Goal: Find specific page/section: Find specific page/section

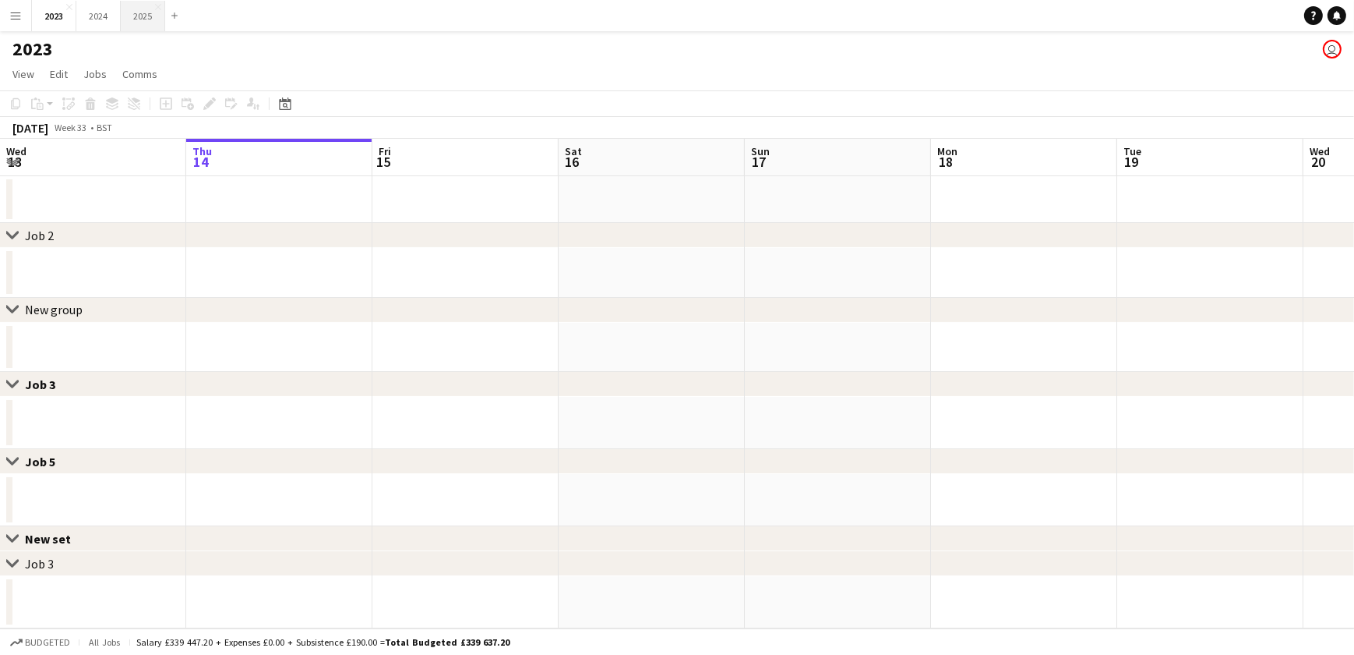
click at [148, 11] on button "2025 Close" at bounding box center [143, 16] width 44 height 30
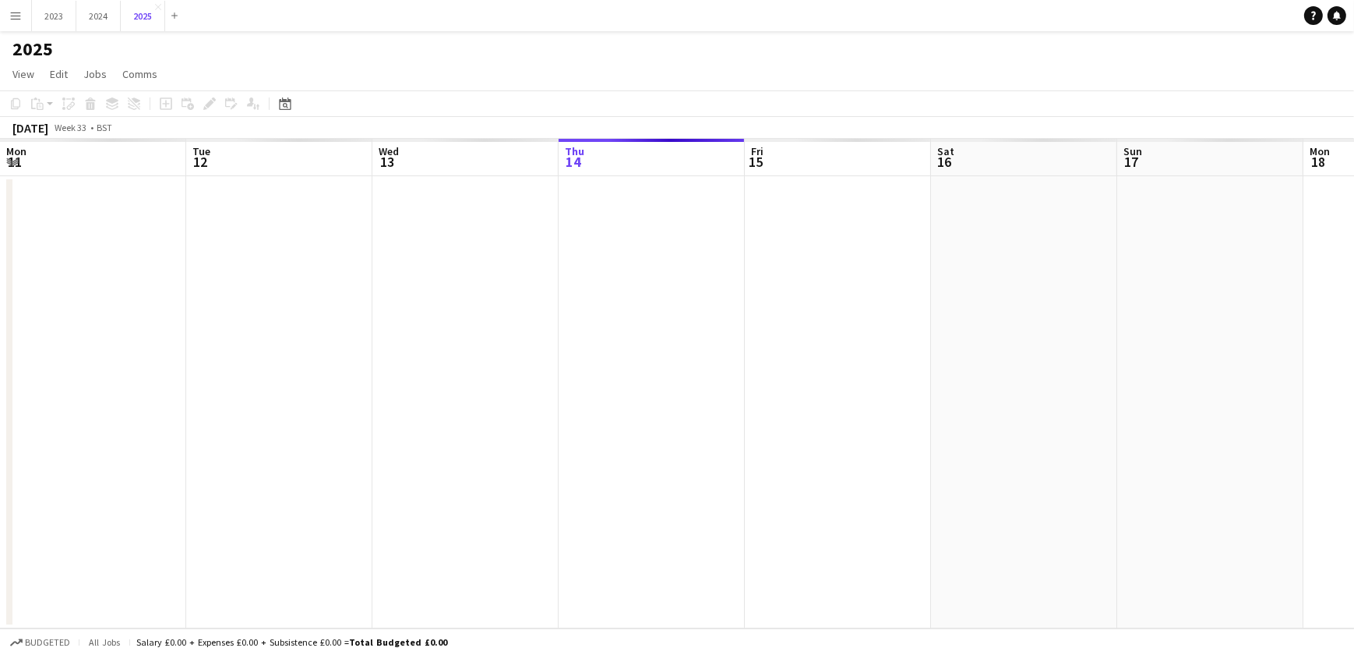
scroll to position [0, 373]
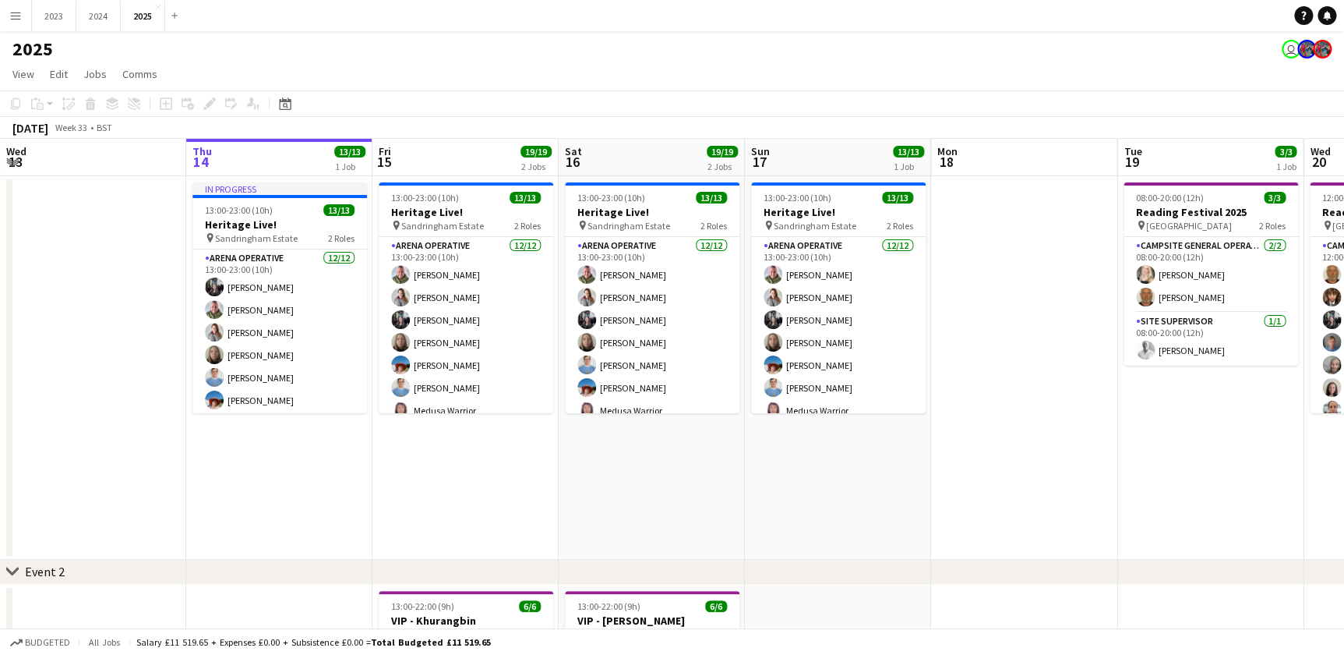
click at [22, 13] on button "Menu" at bounding box center [15, 15] width 31 height 31
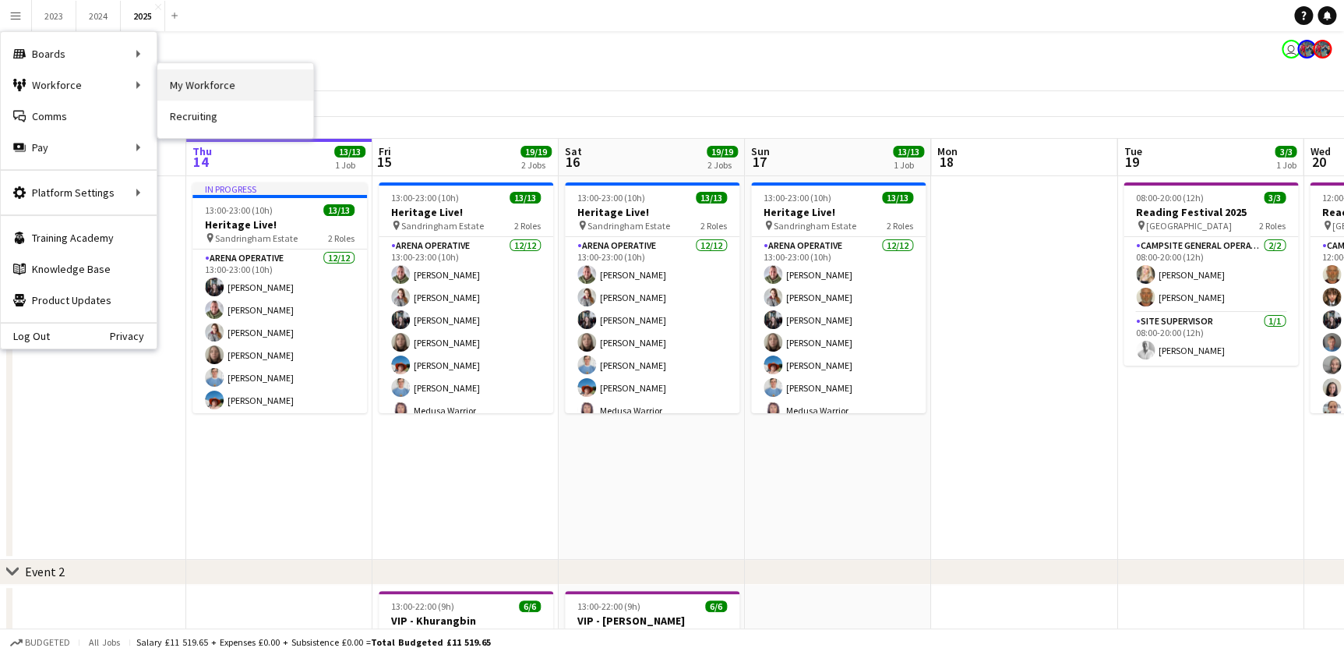
click at [194, 82] on link "My Workforce" at bounding box center [235, 84] width 156 height 31
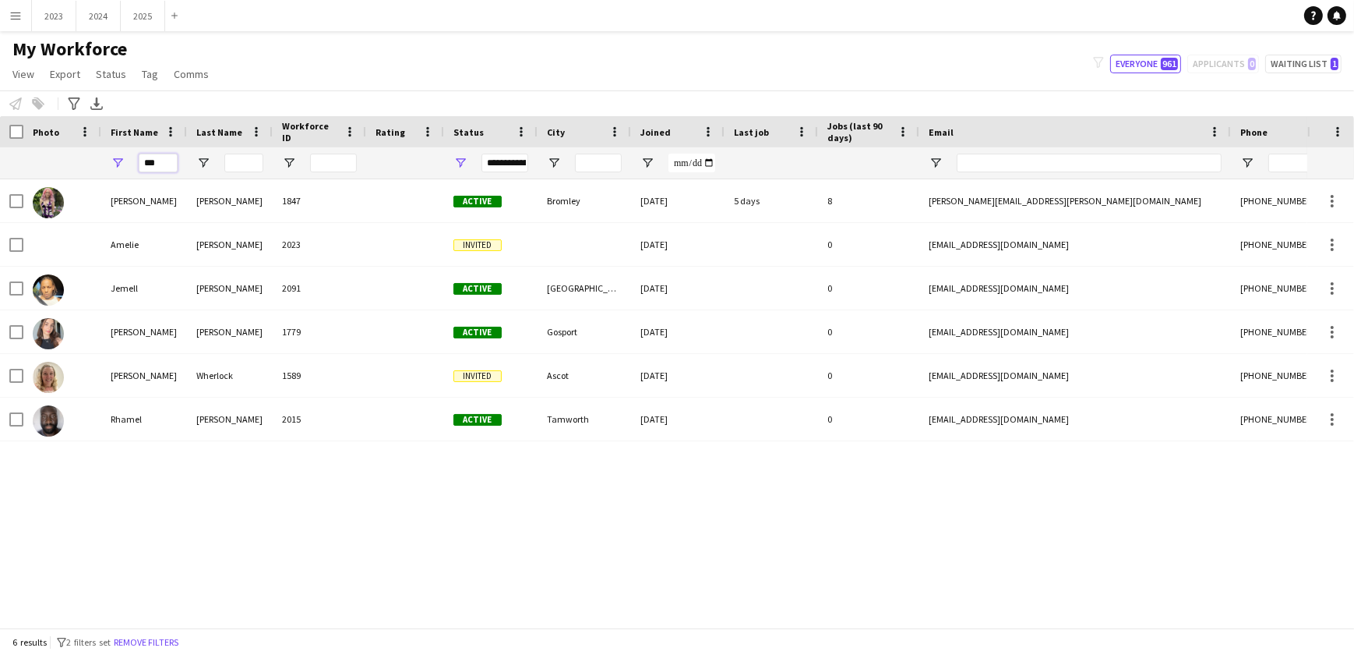
click at [169, 161] on input "***" at bounding box center [158, 163] width 39 height 19
type input "*"
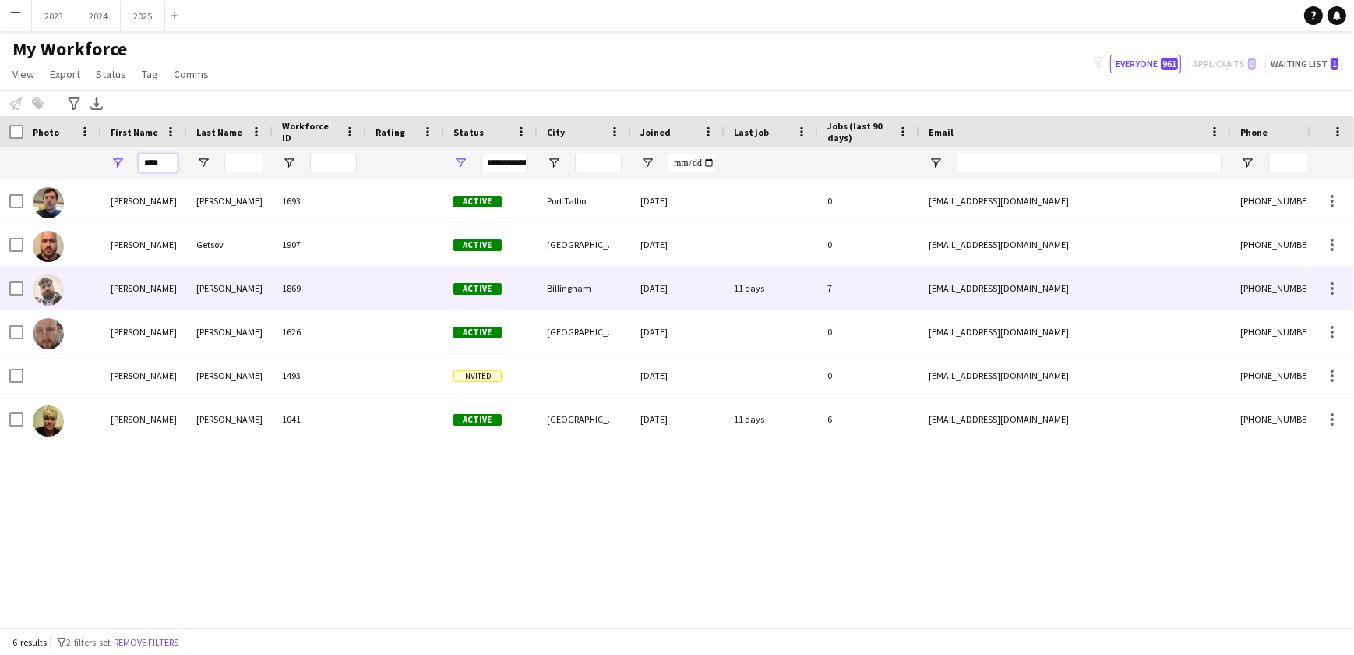
type input "****"
click at [206, 286] on div "[PERSON_NAME]" at bounding box center [230, 288] width 86 height 43
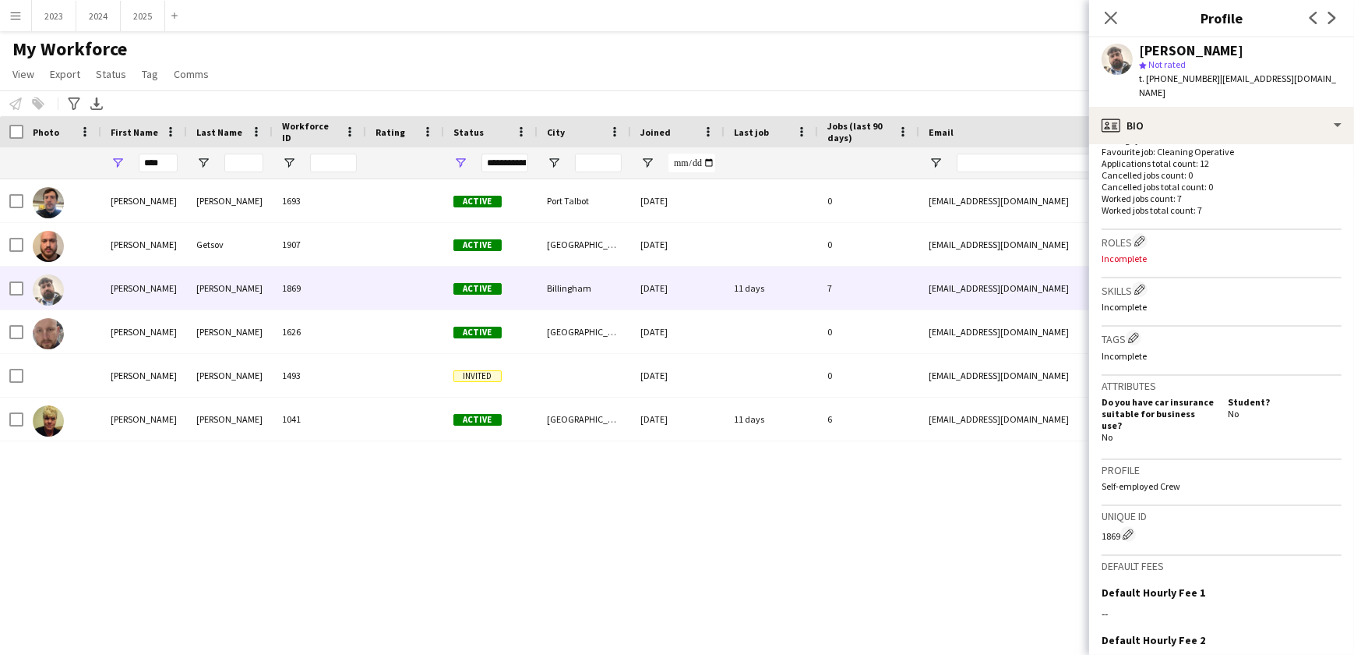
scroll to position [588, 0]
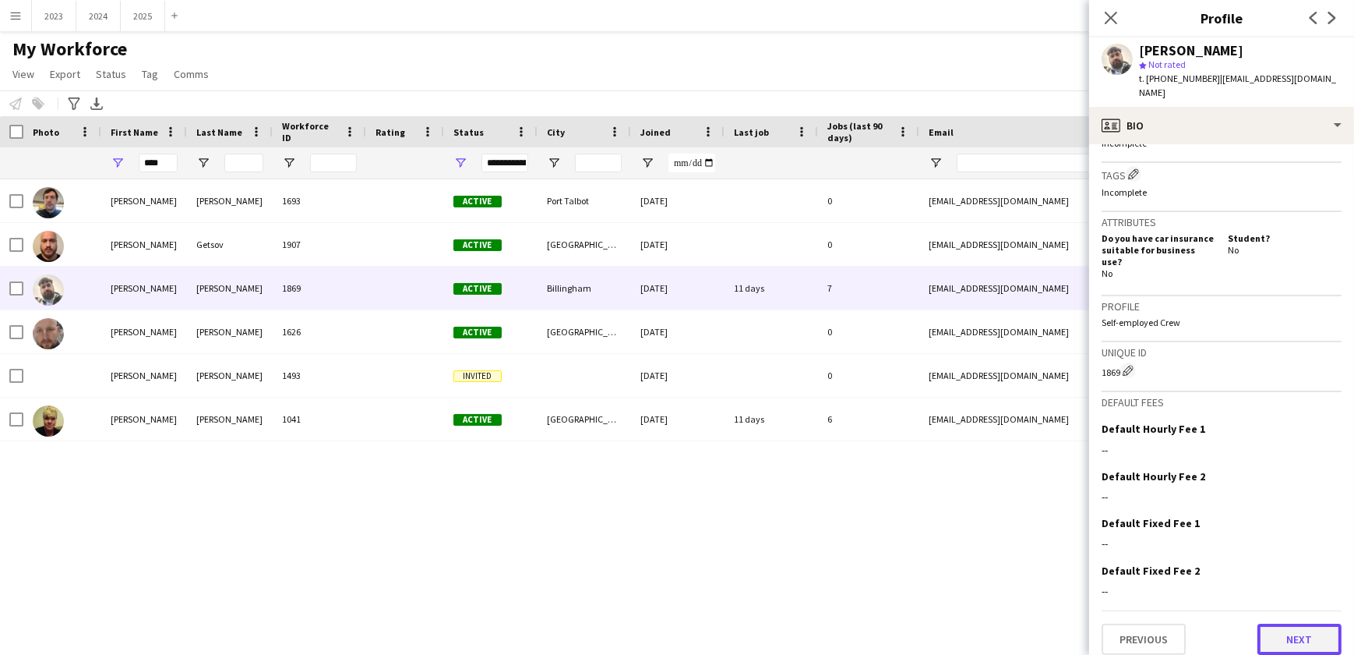
click at [1292, 623] on button "Next" at bounding box center [1300, 638] width 84 height 31
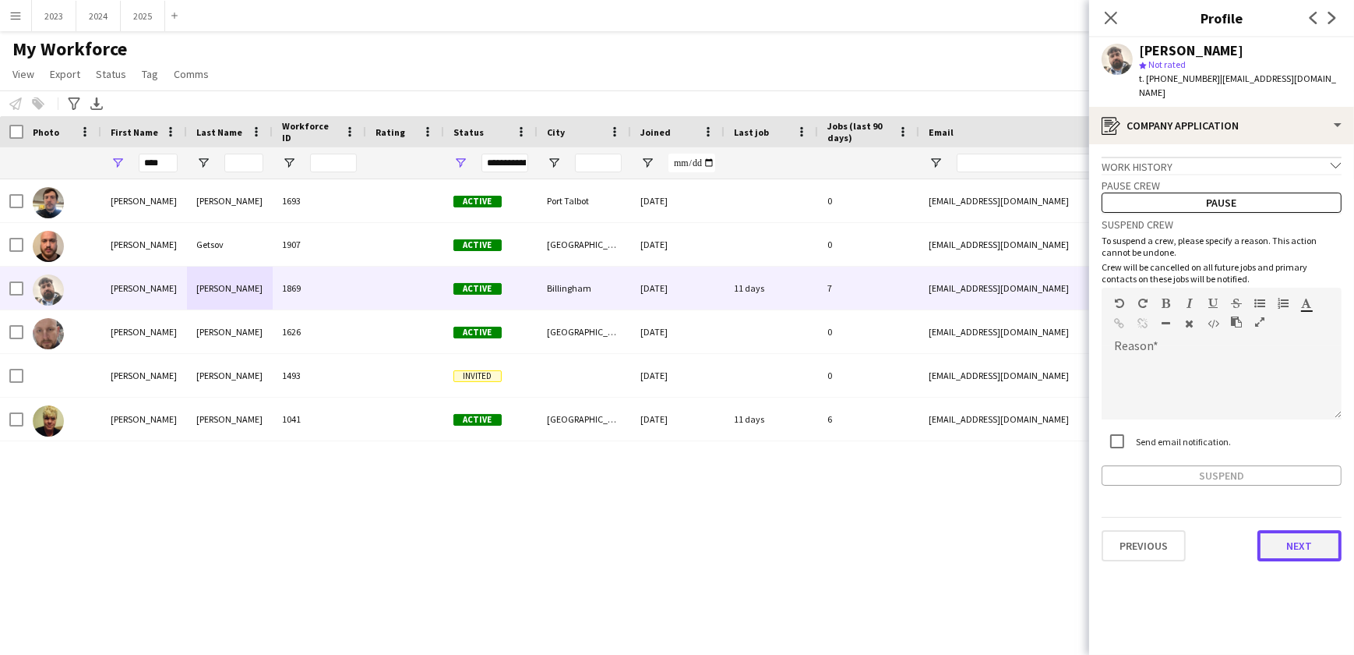
click at [1286, 530] on button "Next" at bounding box center [1300, 545] width 84 height 31
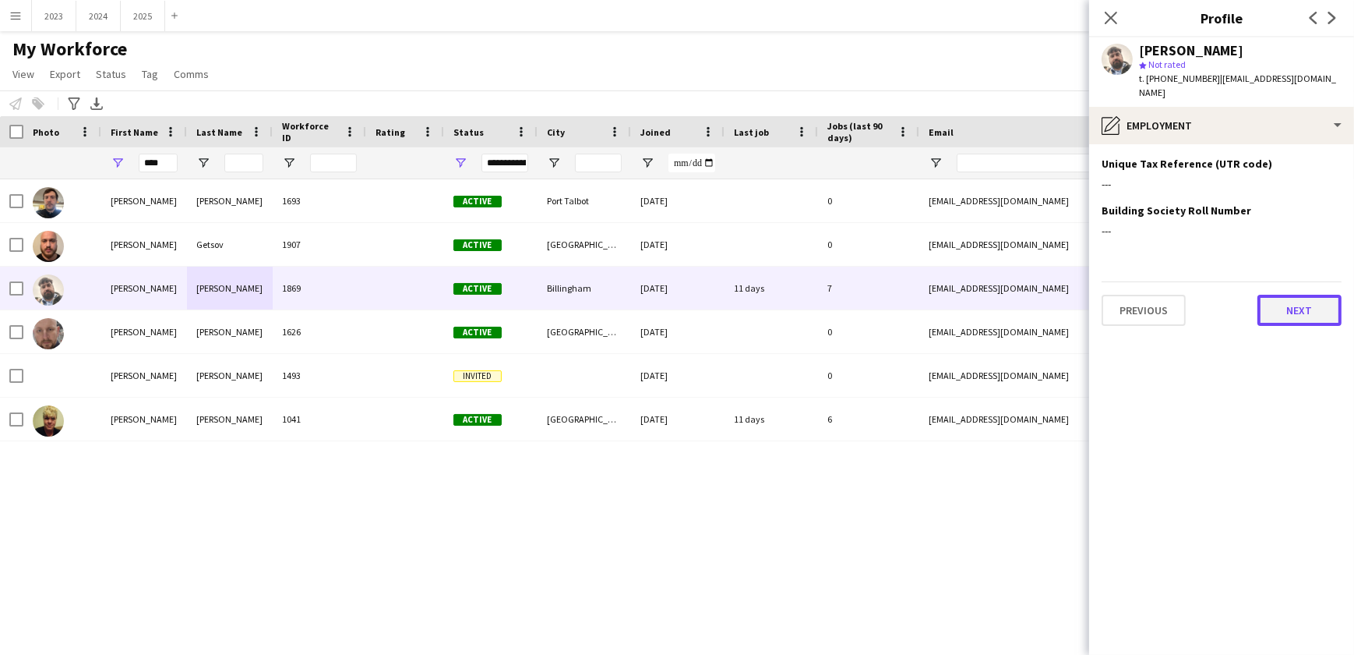
click at [1297, 298] on button "Next" at bounding box center [1300, 310] width 84 height 31
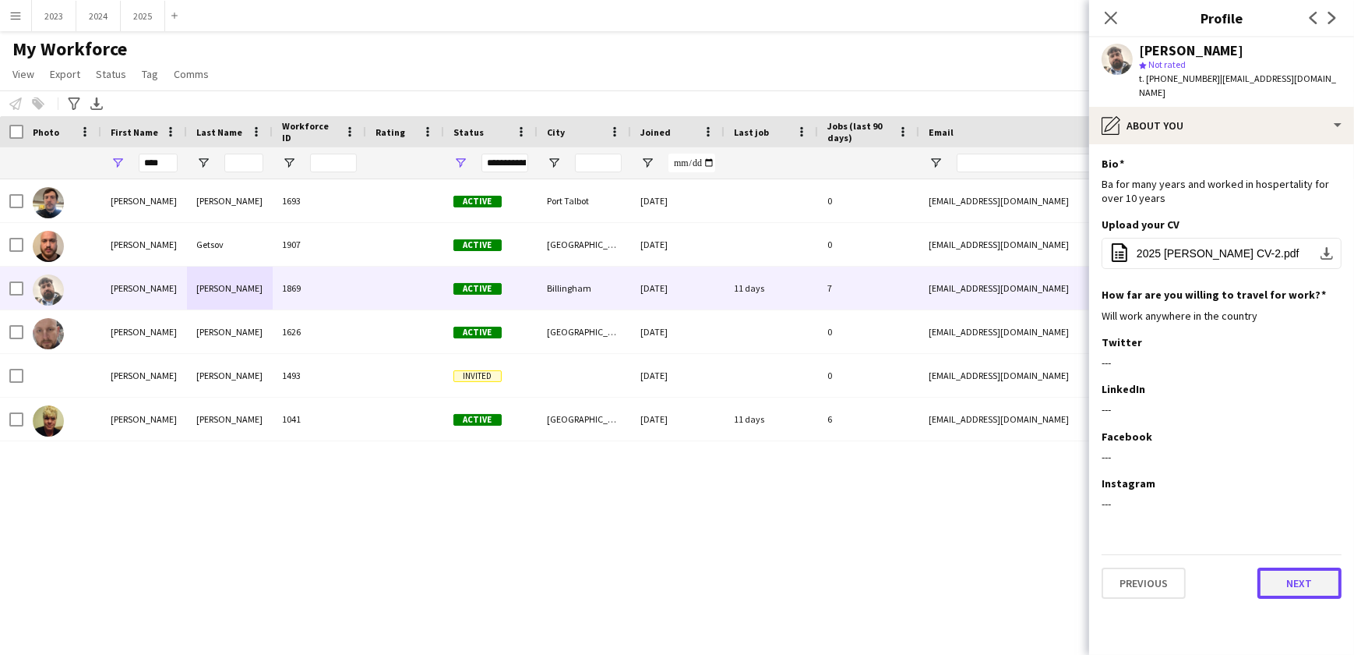
click at [1322, 575] on button "Next" at bounding box center [1300, 582] width 84 height 31
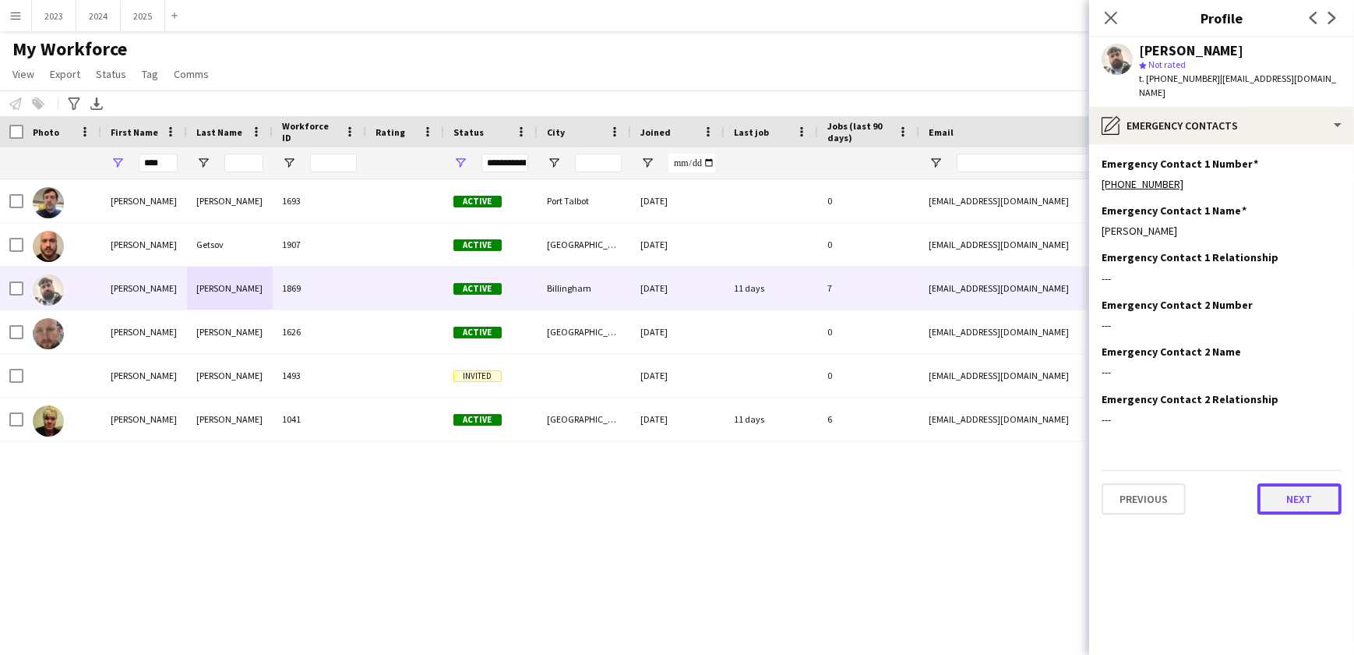
click at [1298, 490] on button "Next" at bounding box center [1300, 498] width 84 height 31
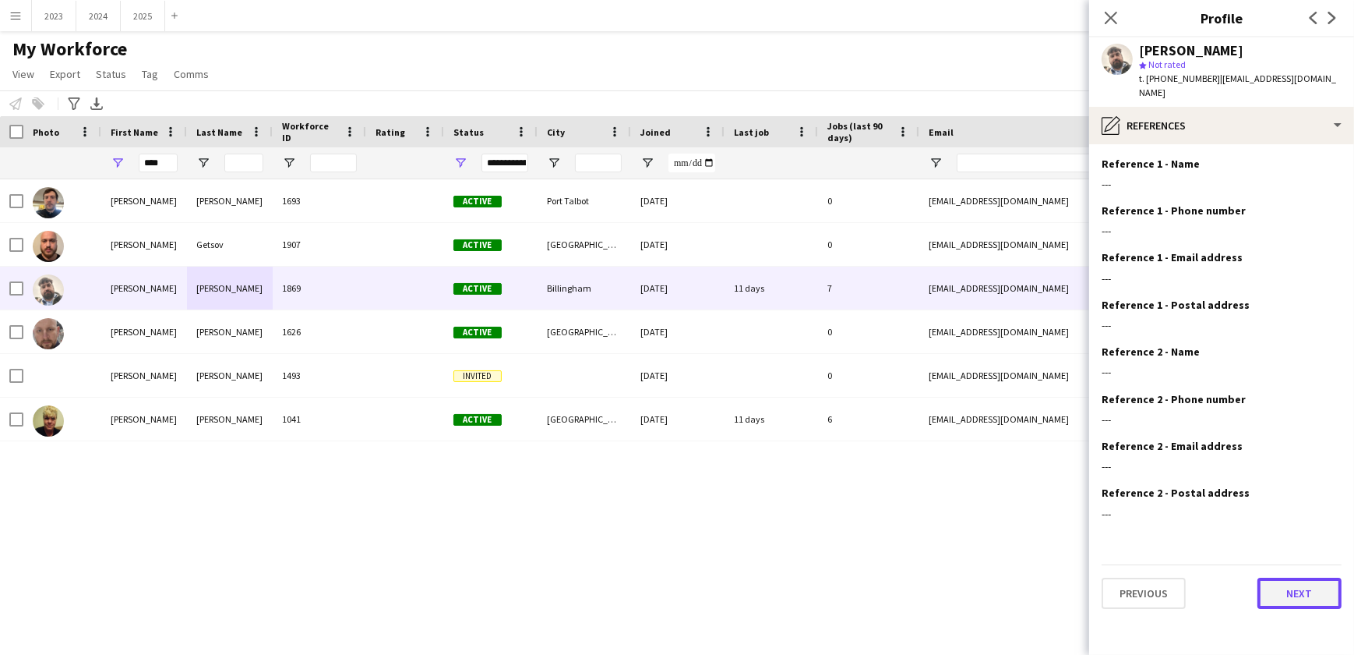
click at [1292, 577] on button "Next" at bounding box center [1300, 592] width 84 height 31
